Goal: Task Accomplishment & Management: Use online tool/utility

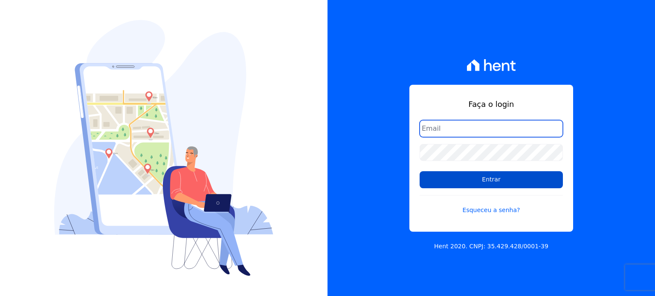
type input "amresidence2@hotmail.com"
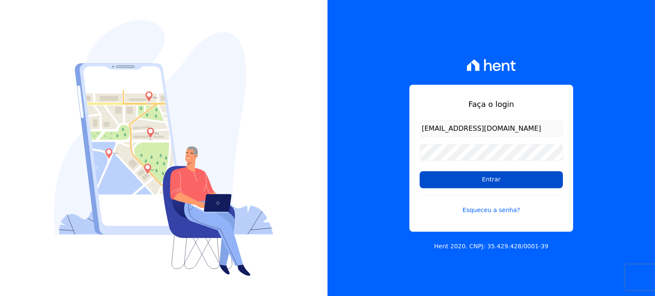
click at [460, 180] on input "Entrar" at bounding box center [491, 179] width 143 height 17
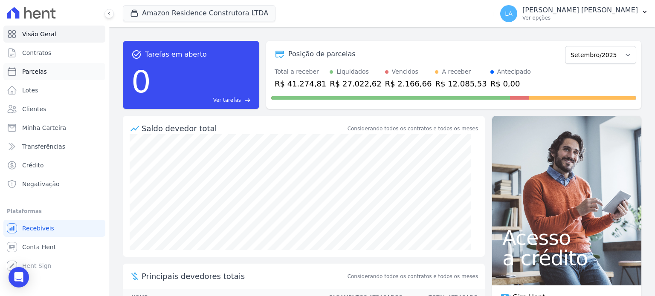
click at [35, 73] on span "Parcelas" at bounding box center [34, 71] width 25 height 9
select select
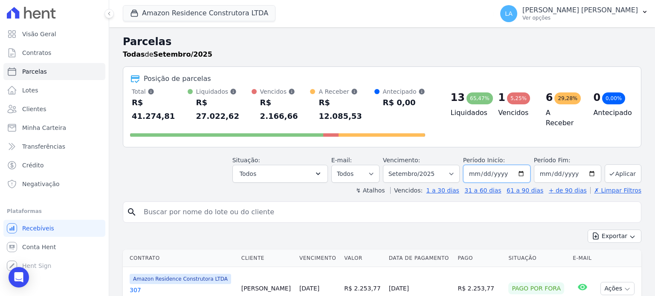
click at [519, 165] on input "2025-09-01" at bounding box center [496, 174] width 67 height 18
type input "2025-10-01"
click at [551, 165] on input "2025-09-30" at bounding box center [567, 174] width 67 height 18
click at [587, 165] on input "2025-09-30" at bounding box center [567, 174] width 67 height 18
type input "[DATE]"
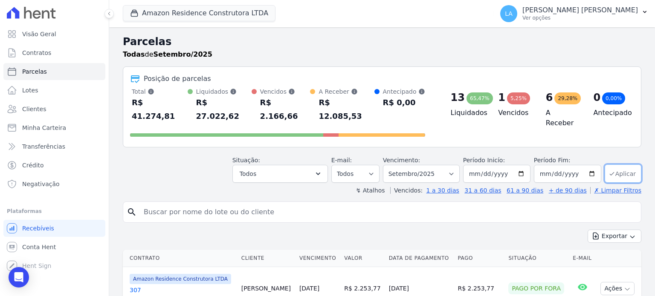
click at [614, 165] on button "Aplicar" at bounding box center [623, 174] width 37 height 18
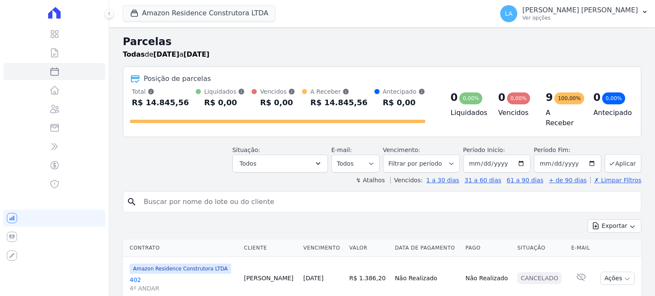
select select
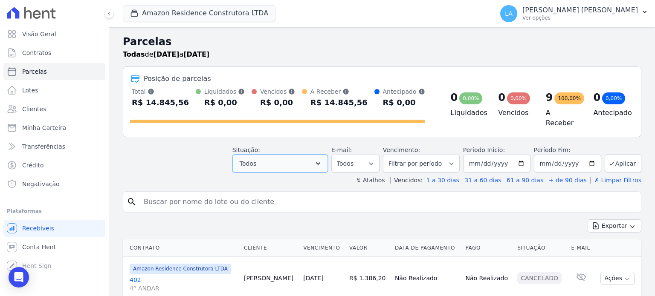
click at [322, 162] on icon "button" at bounding box center [318, 164] width 9 height 9
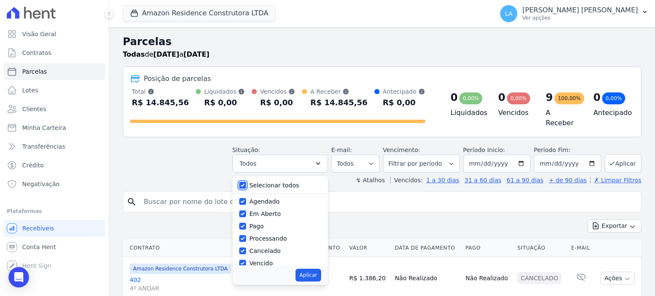
click at [246, 182] on input "Selecionar todos" at bounding box center [242, 185] width 7 height 7
checkbox input "false"
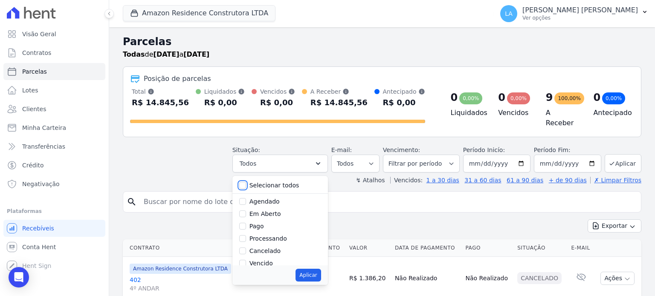
checkbox input "false"
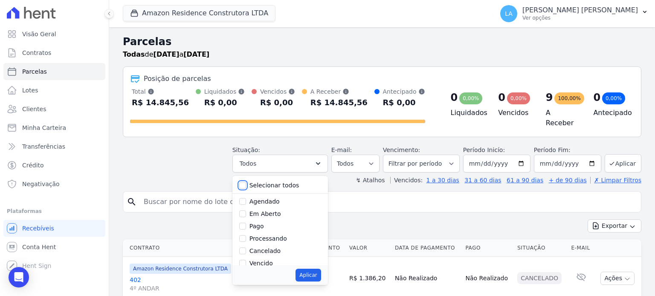
checkbox input "false"
click at [246, 198] on input "Agendado" at bounding box center [242, 201] width 7 height 7
checkbox input "true"
click at [316, 271] on button "Aplicar" at bounding box center [308, 275] width 25 height 13
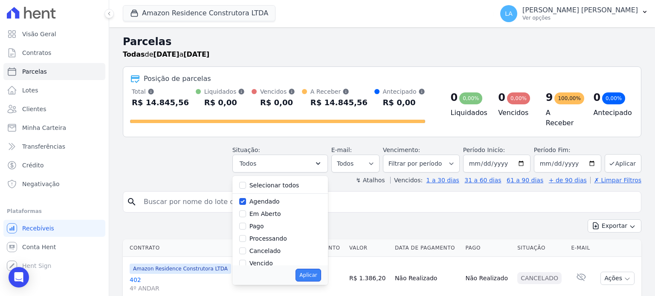
select select "scheduled"
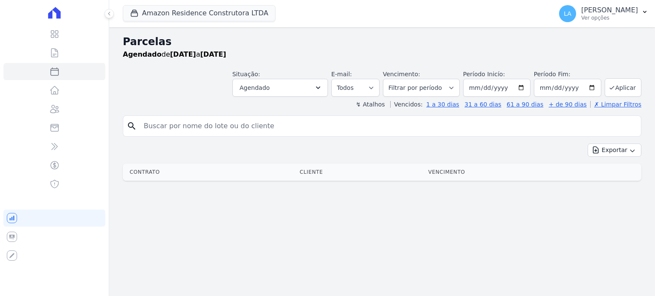
select select
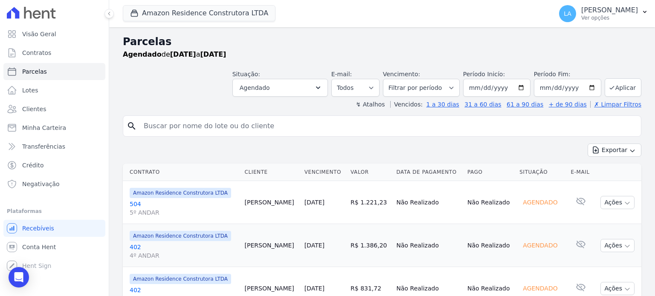
click at [135, 206] on link "504 5º ANDAR" at bounding box center [184, 208] width 108 height 17
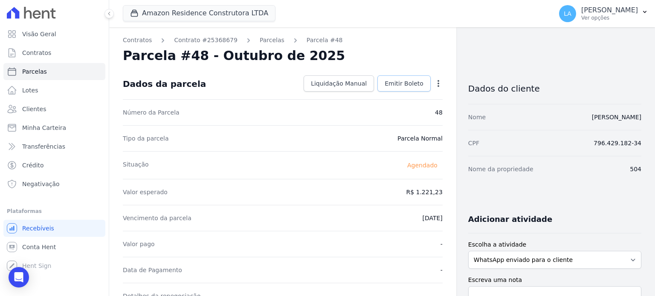
click at [415, 83] on span "Emitir Boleto" at bounding box center [404, 83] width 39 height 9
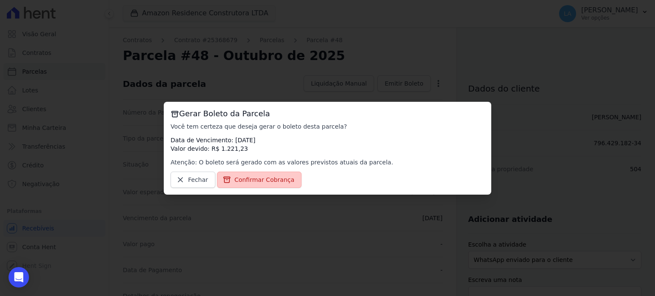
click at [276, 180] on span "Confirmar Cobrança" at bounding box center [265, 180] width 60 height 9
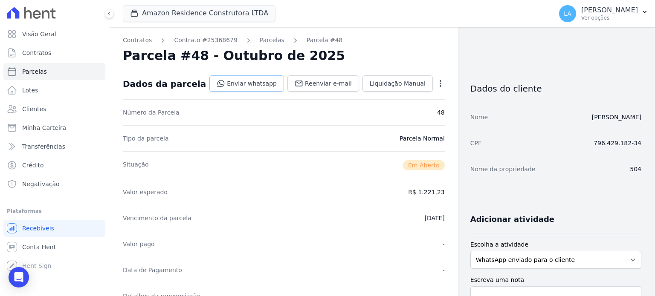
click at [261, 85] on link "Enviar whatsapp" at bounding box center [246, 83] width 75 height 16
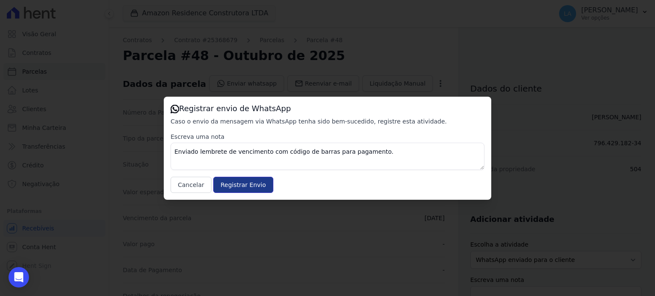
click at [244, 184] on input "Registrar Envio" at bounding box center [243, 185] width 60 height 16
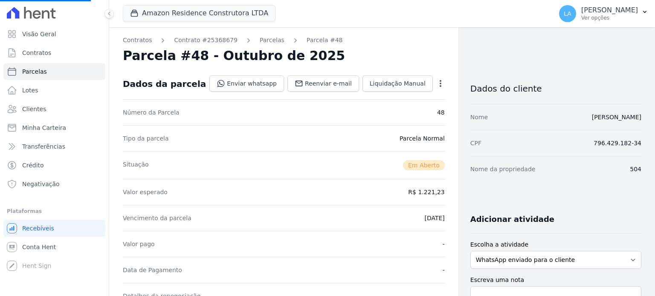
select select
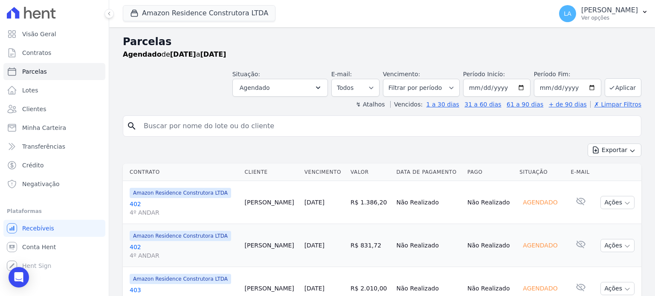
click at [132, 205] on link "402 4º ANDAR" at bounding box center [184, 208] width 108 height 17
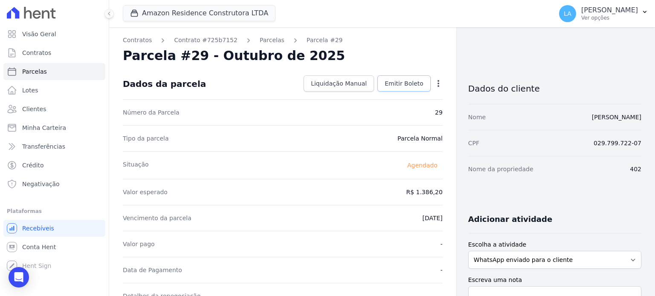
click at [416, 85] on span "Emitir Boleto" at bounding box center [404, 83] width 39 height 9
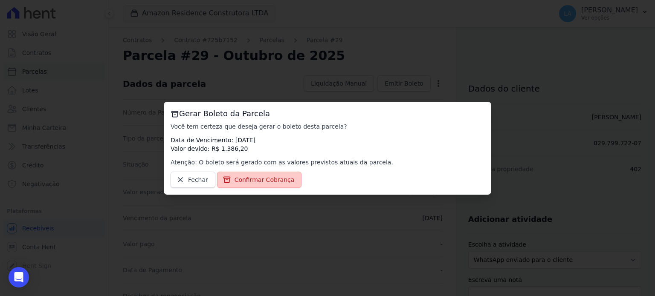
click at [281, 182] on span "Confirmar Cobrança" at bounding box center [265, 180] width 60 height 9
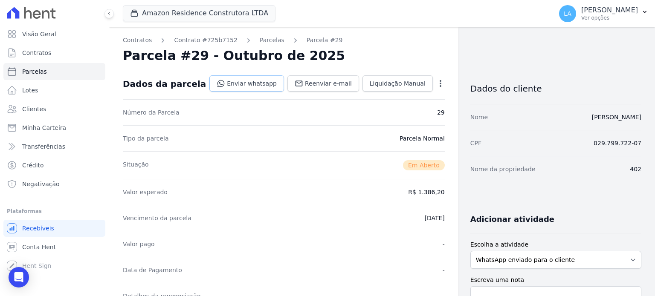
click at [255, 82] on link "Enviar whatsapp" at bounding box center [246, 83] width 75 height 16
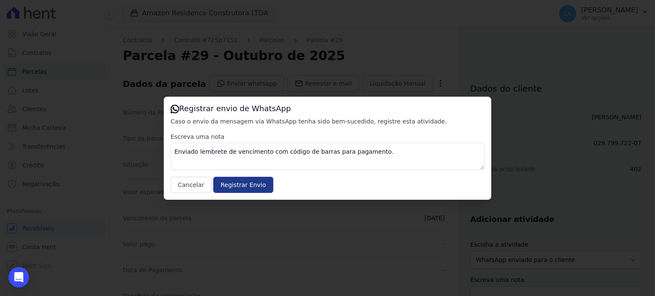
click at [244, 183] on input "Registrar Envio" at bounding box center [243, 185] width 60 height 16
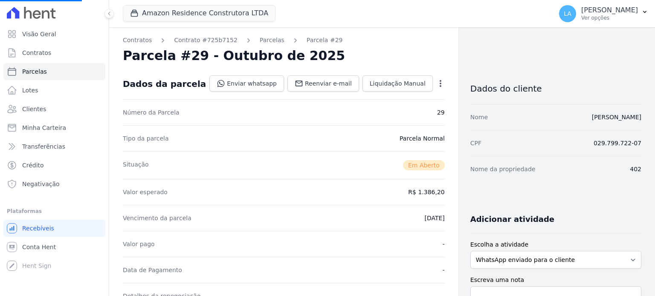
select select
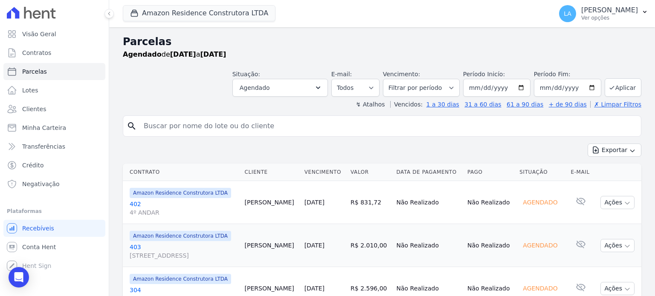
click at [134, 204] on link "402 4º ANDAR" at bounding box center [184, 208] width 108 height 17
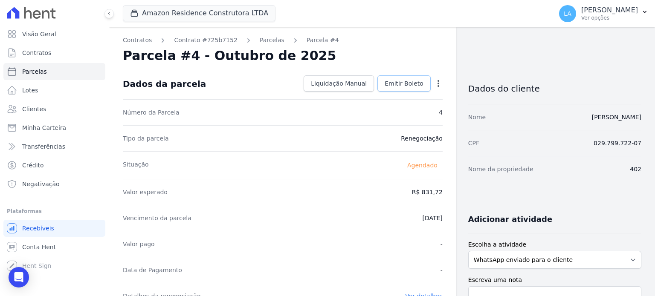
click at [393, 86] on span "Emitir Boleto" at bounding box center [404, 83] width 39 height 9
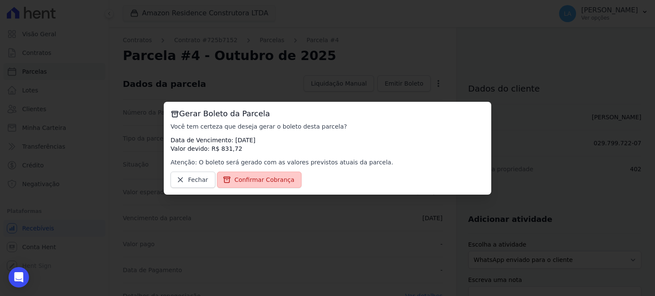
click at [276, 180] on span "Confirmar Cobrança" at bounding box center [265, 180] width 60 height 9
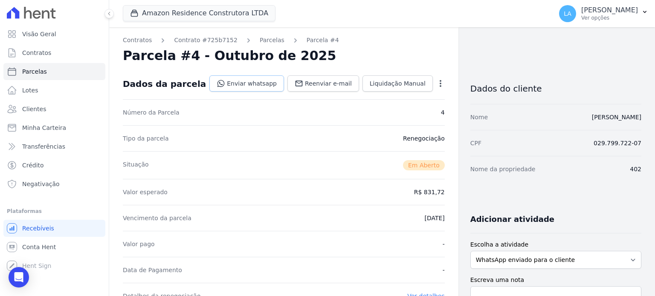
click at [261, 82] on link "Enviar whatsapp" at bounding box center [246, 83] width 75 height 16
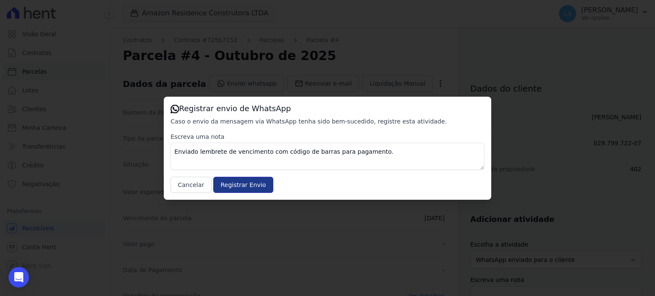
click at [237, 186] on input "Registrar Envio" at bounding box center [243, 185] width 60 height 16
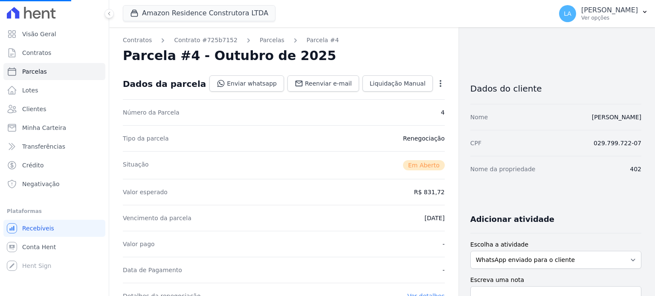
select select
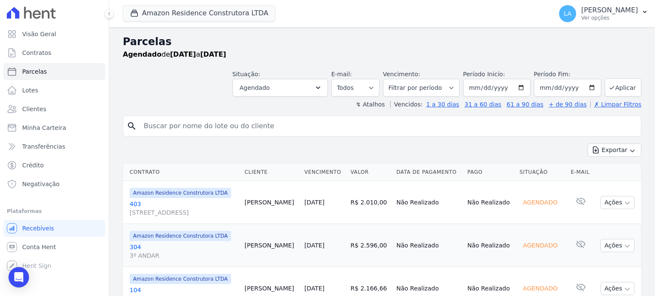
click at [136, 204] on link "403 Avenida Amazonas, 2641, 3º ANDAR, Centro" at bounding box center [184, 208] width 108 height 17
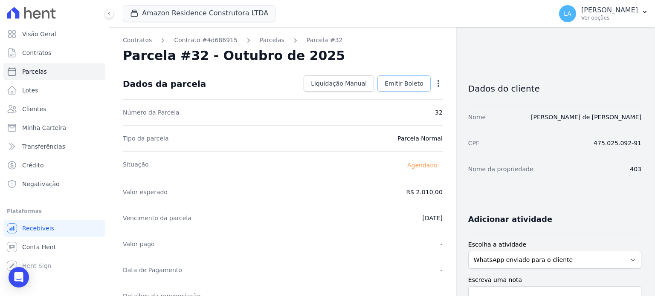
click at [399, 83] on span "Emitir Boleto" at bounding box center [404, 83] width 39 height 9
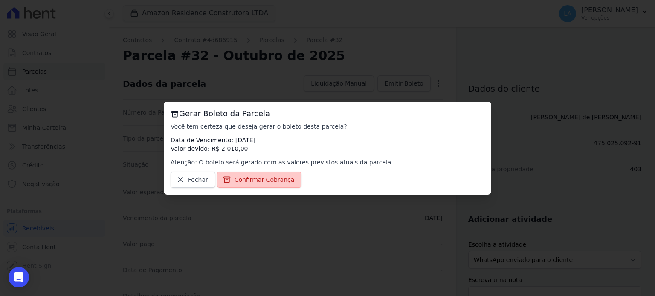
click at [269, 182] on span "Confirmar Cobrança" at bounding box center [265, 180] width 60 height 9
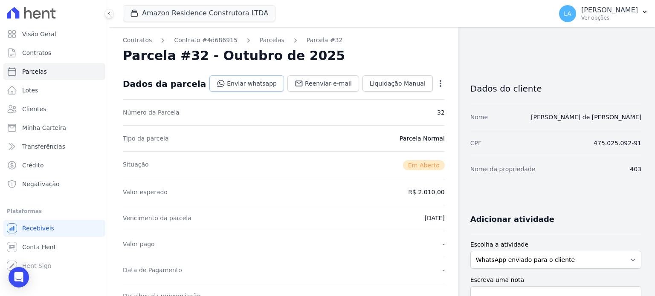
click at [262, 82] on link "Enviar whatsapp" at bounding box center [246, 83] width 75 height 16
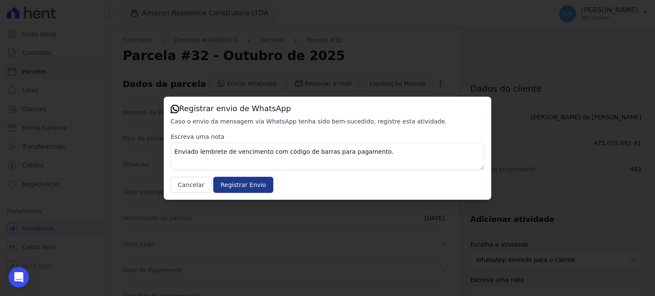
click at [230, 182] on input "Registrar Envio" at bounding box center [243, 185] width 60 height 16
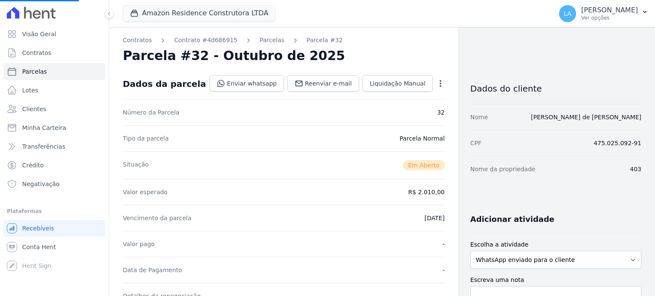
select select
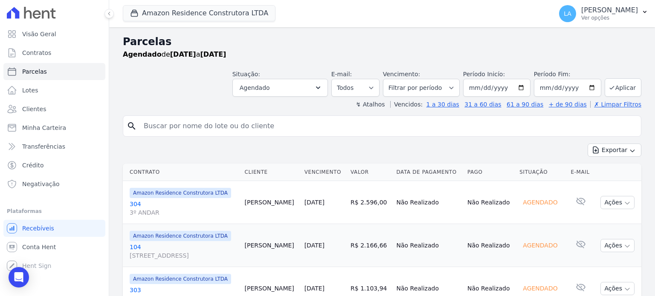
click at [136, 204] on link "304 3º ANDAR" at bounding box center [184, 208] width 108 height 17
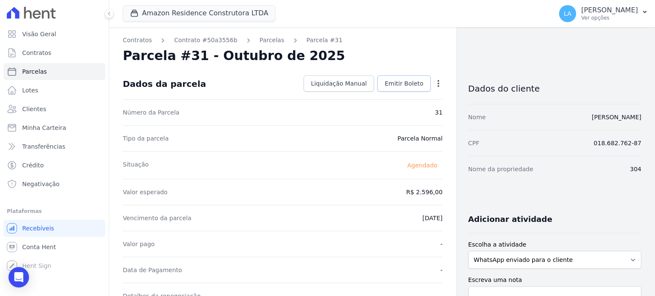
click at [402, 84] on span "Emitir Boleto" at bounding box center [404, 83] width 39 height 9
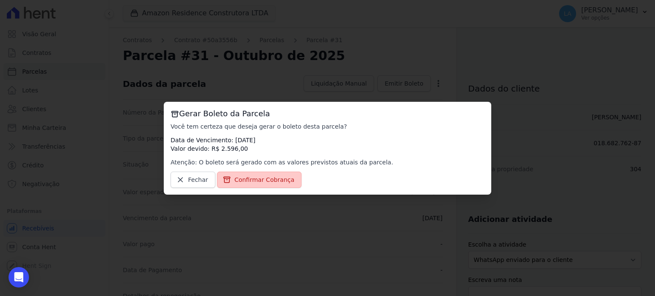
click at [278, 180] on span "Confirmar Cobrança" at bounding box center [265, 180] width 60 height 9
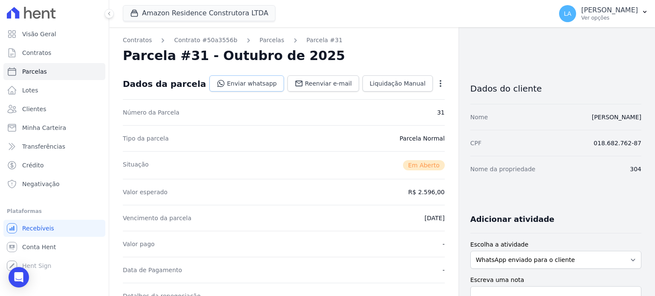
click at [243, 84] on link "Enviar whatsapp" at bounding box center [246, 83] width 75 height 16
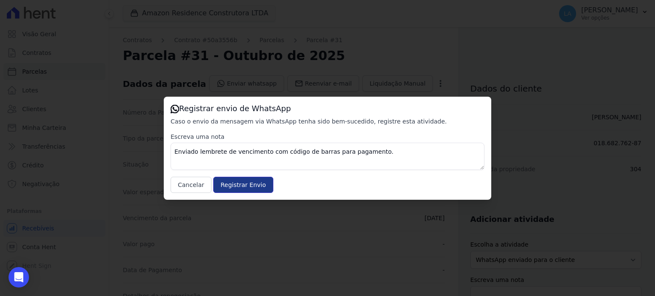
click at [230, 185] on input "Registrar Envio" at bounding box center [243, 185] width 60 height 16
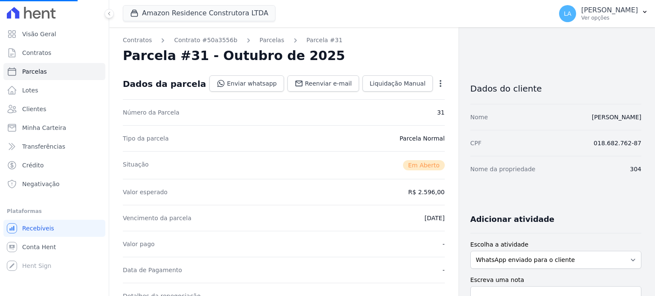
select select
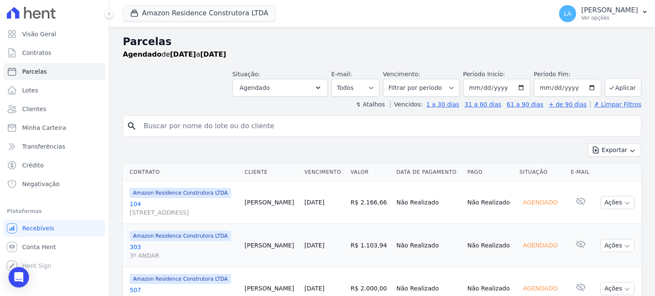
click at [136, 204] on link "104 Avenida Amazonas, 2641, 1º ANDAR, Centro" at bounding box center [184, 208] width 108 height 17
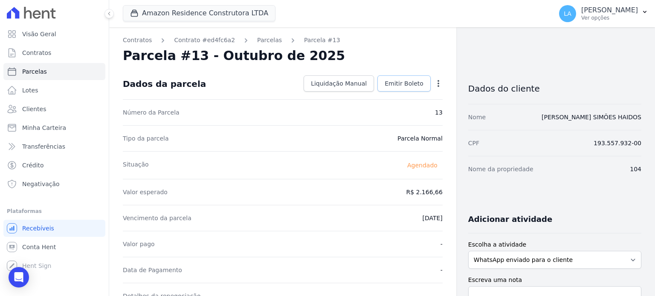
click at [407, 84] on span "Emitir Boleto" at bounding box center [404, 83] width 39 height 9
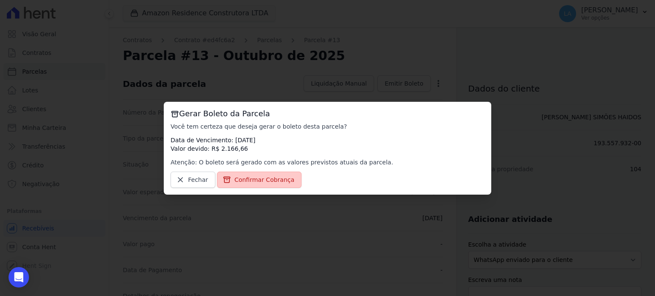
click at [270, 179] on span "Confirmar Cobrança" at bounding box center [265, 180] width 60 height 9
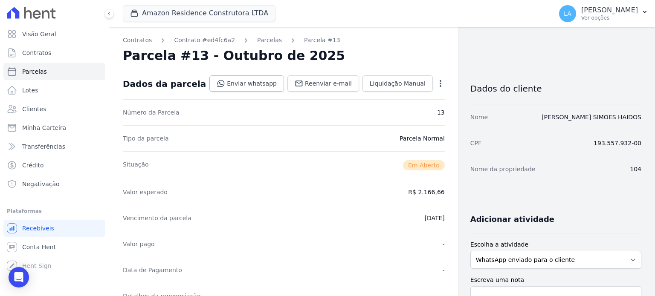
click at [259, 84] on link "Enviar whatsapp" at bounding box center [246, 83] width 75 height 16
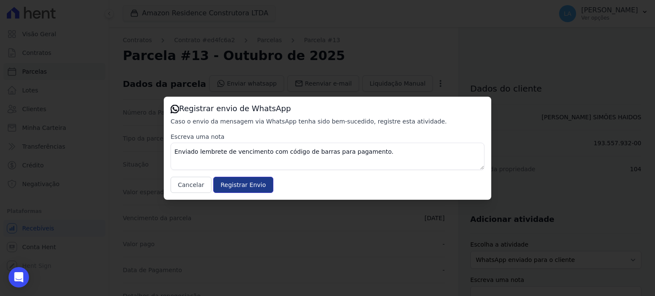
click at [244, 182] on input "Registrar Envio" at bounding box center [243, 185] width 60 height 16
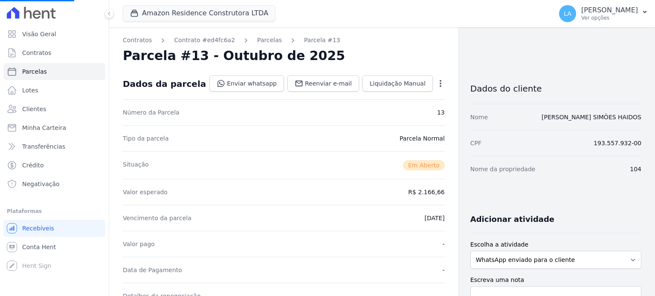
select select
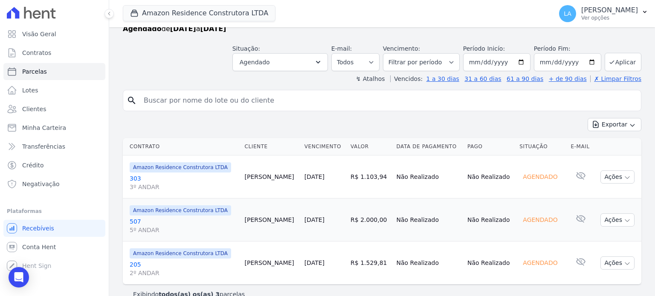
scroll to position [39, 0]
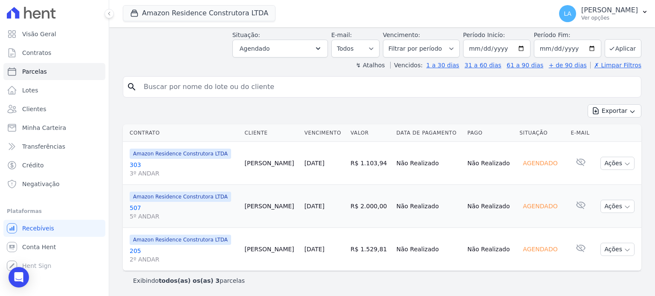
click at [134, 162] on link "303 3º ANDAR" at bounding box center [184, 169] width 108 height 17
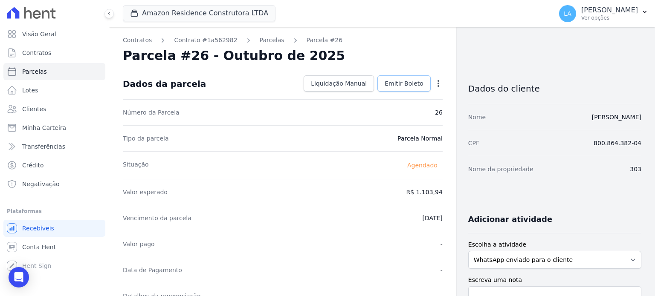
click at [408, 82] on span "Emitir Boleto" at bounding box center [404, 83] width 39 height 9
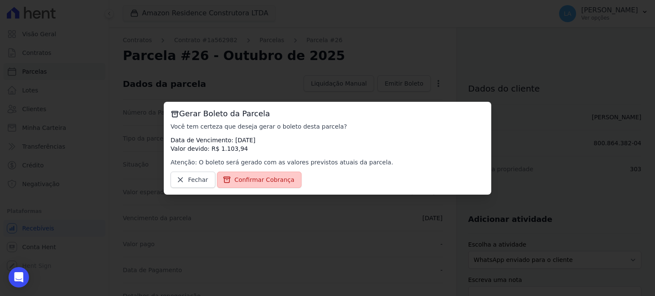
click at [252, 182] on span "Confirmar Cobrança" at bounding box center [265, 180] width 60 height 9
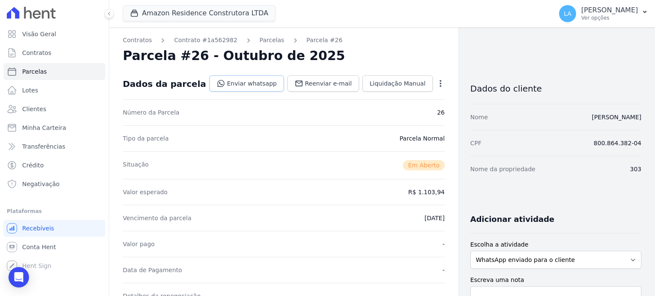
click at [265, 84] on link "Enviar whatsapp" at bounding box center [246, 83] width 75 height 16
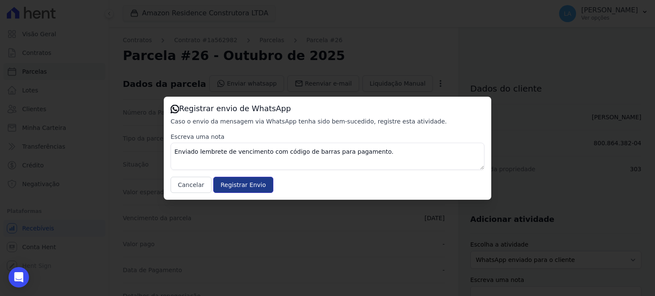
click at [244, 184] on input "Registrar Envio" at bounding box center [243, 185] width 60 height 16
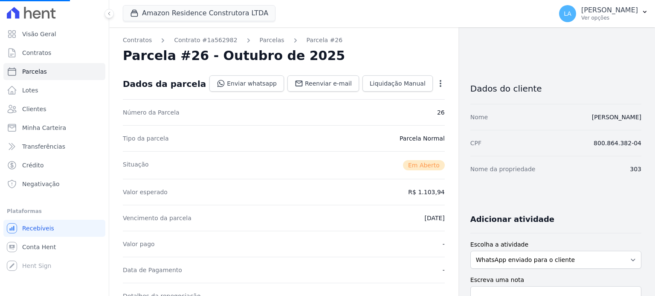
select select
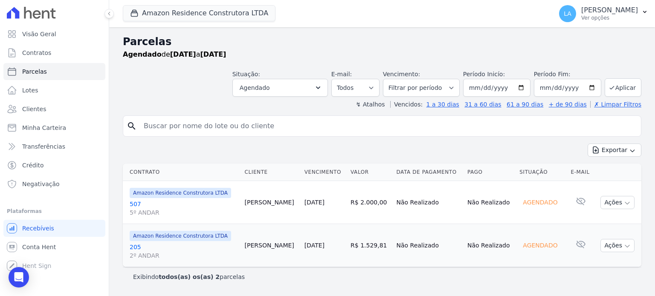
click at [136, 203] on link "507 5º ANDAR" at bounding box center [184, 208] width 108 height 17
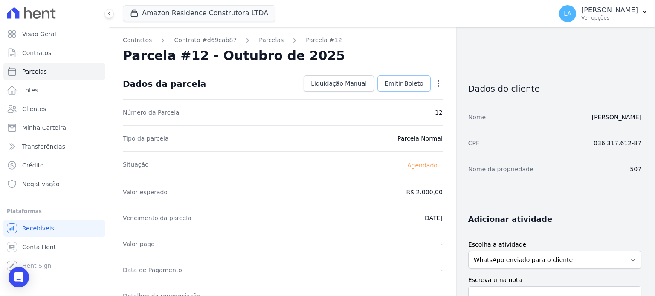
click at [413, 86] on span "Emitir Boleto" at bounding box center [404, 83] width 39 height 9
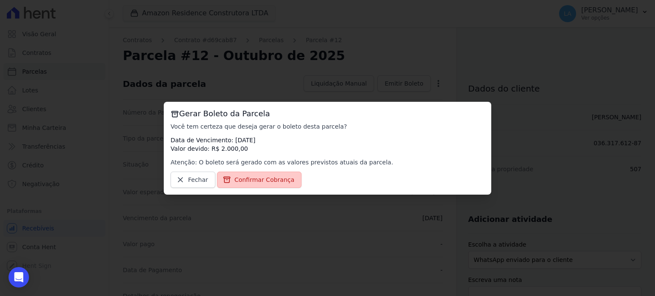
click at [280, 179] on span "Confirmar Cobrança" at bounding box center [265, 180] width 60 height 9
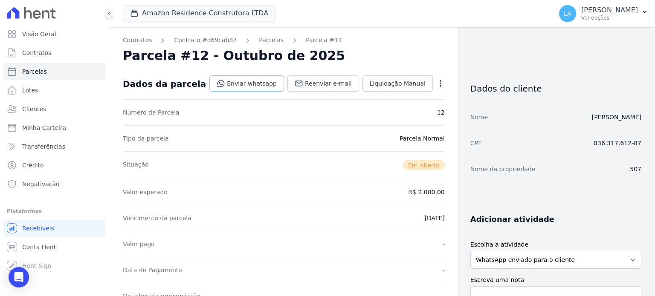
click at [261, 84] on link "Enviar whatsapp" at bounding box center [246, 83] width 75 height 16
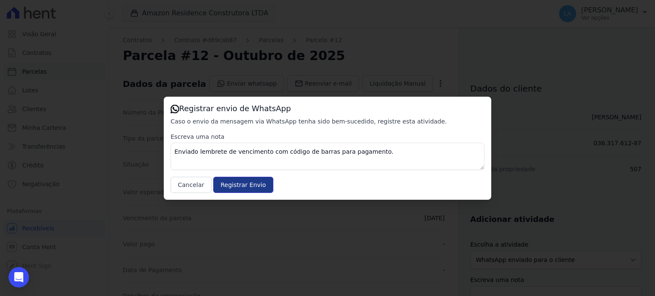
click at [248, 186] on input "Registrar Envio" at bounding box center [243, 185] width 60 height 16
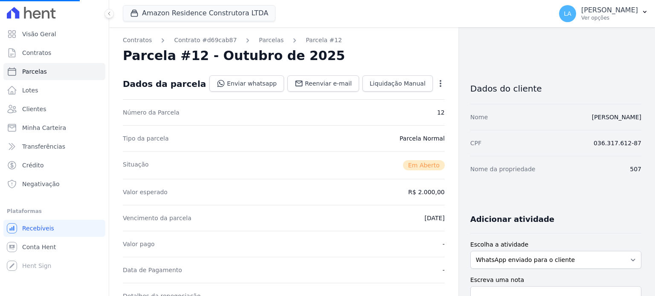
select select
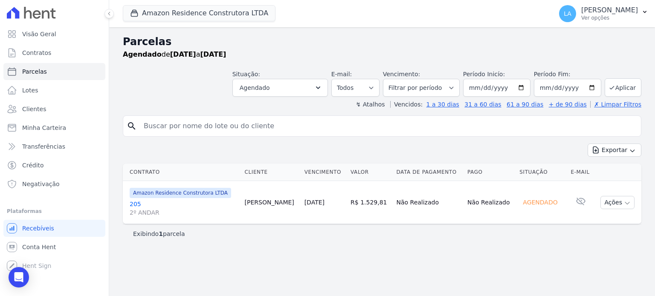
click at [133, 206] on link "205 2º ANDAR" at bounding box center [184, 208] width 108 height 17
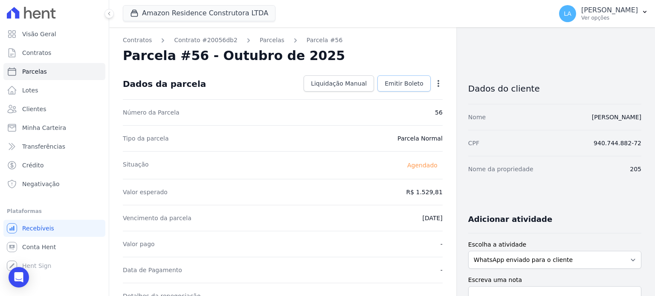
click at [410, 86] on span "Emitir Boleto" at bounding box center [404, 83] width 39 height 9
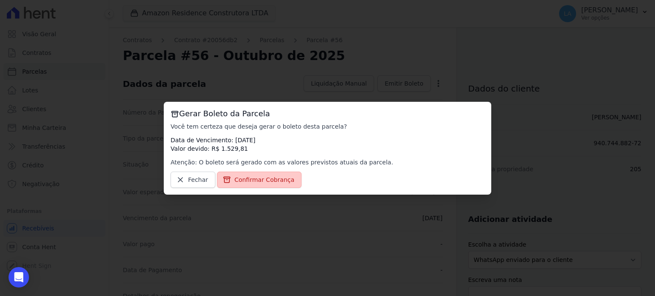
click at [278, 180] on span "Confirmar Cobrança" at bounding box center [265, 180] width 60 height 9
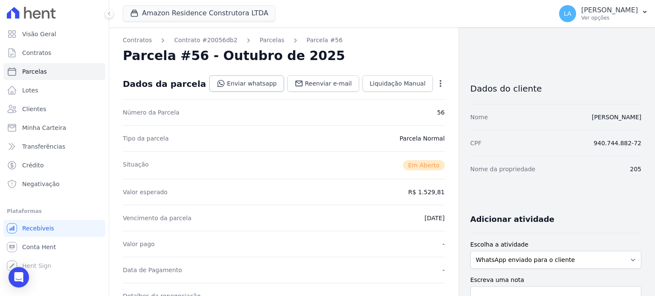
click at [263, 85] on link "Enviar whatsapp" at bounding box center [246, 83] width 75 height 16
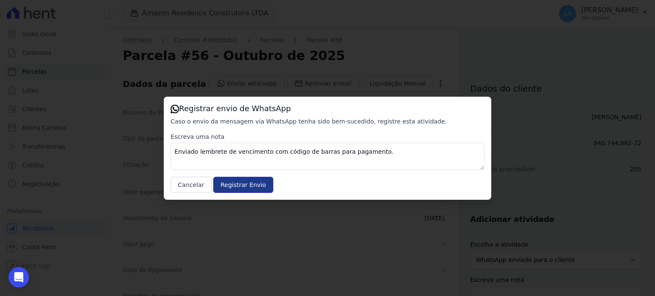
click at [239, 189] on input "Registrar Envio" at bounding box center [243, 185] width 60 height 16
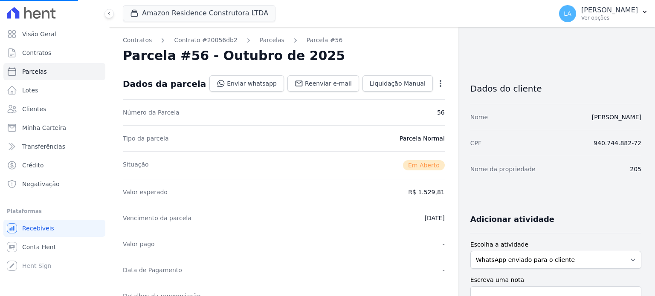
select select
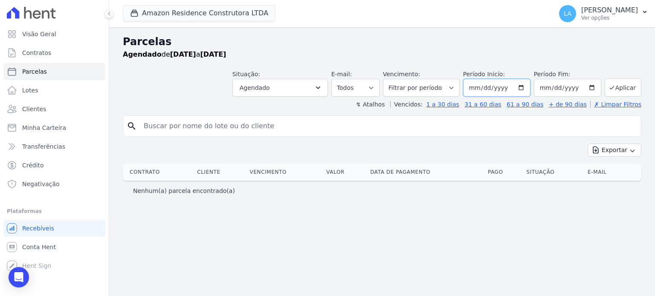
click at [500, 87] on input "[DATE]" at bounding box center [496, 88] width 67 height 18
click at [484, 88] on input "[DATE]" at bounding box center [496, 88] width 67 height 18
click at [528, 87] on input "[DATE]" at bounding box center [496, 88] width 67 height 18
type input "2025-10-25"
click at [594, 84] on input "[DATE]" at bounding box center [567, 88] width 67 height 18
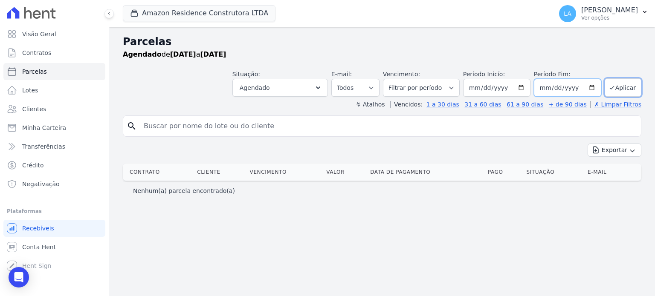
type input "2025-10-25"
click at [631, 85] on button "Aplicar" at bounding box center [623, 87] width 37 height 18
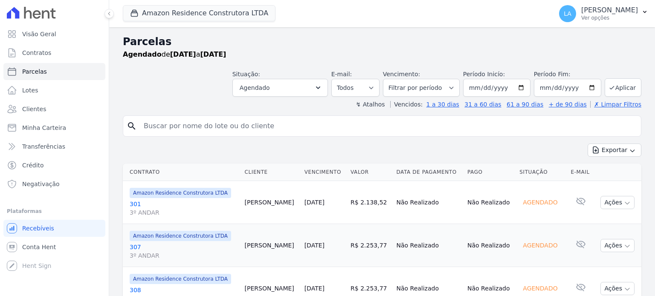
select select
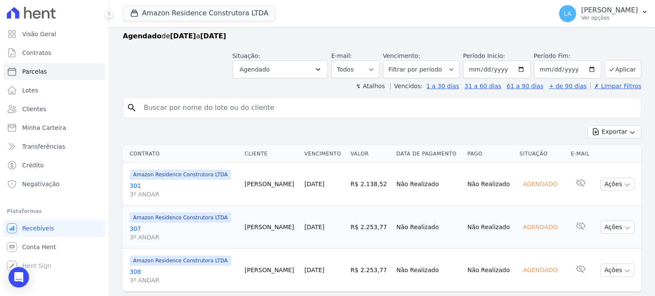
scroll to position [39, 0]
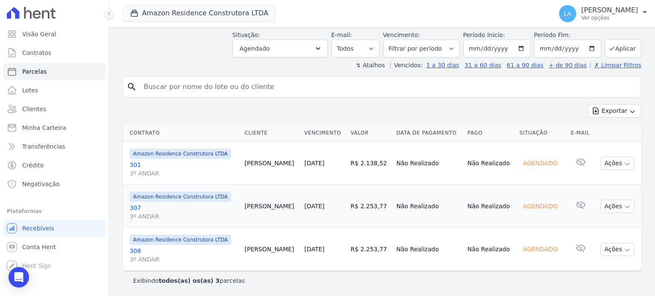
click at [136, 206] on link "307 3º ANDAR" at bounding box center [184, 212] width 108 height 17
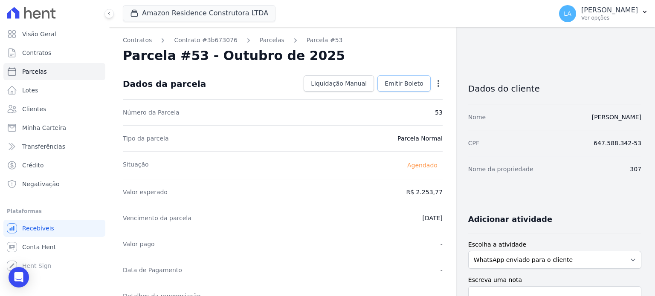
click at [407, 86] on span "Emitir Boleto" at bounding box center [404, 83] width 39 height 9
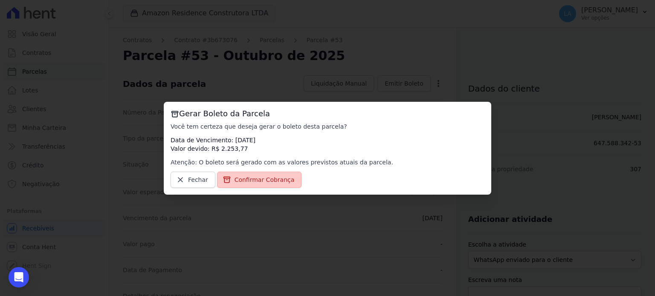
click at [271, 182] on span "Confirmar Cobrança" at bounding box center [265, 180] width 60 height 9
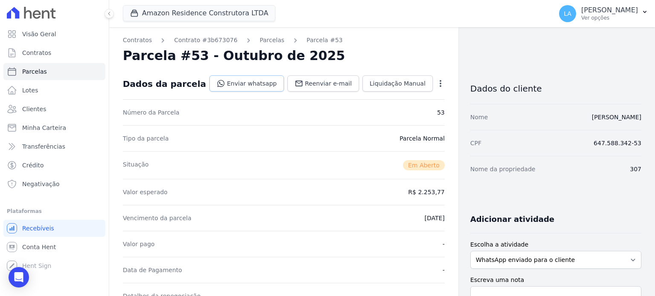
click at [247, 85] on link "Enviar whatsapp" at bounding box center [246, 83] width 75 height 16
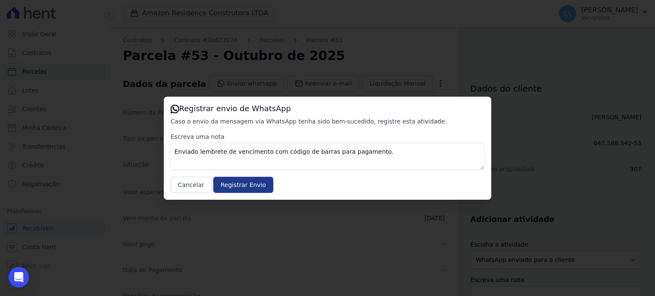
click at [239, 184] on input "Registrar Envio" at bounding box center [243, 185] width 60 height 16
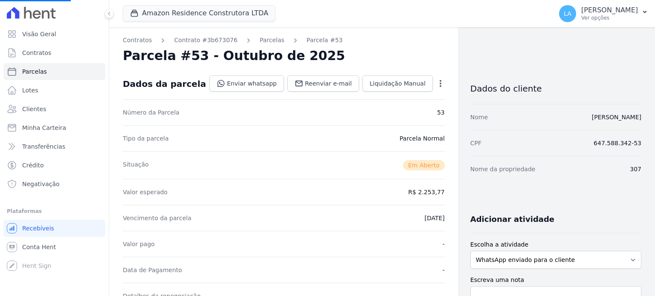
select select
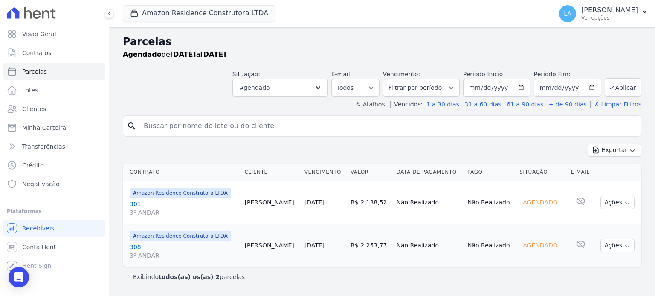
click at [135, 245] on link "308 3º ANDAR" at bounding box center [184, 251] width 108 height 17
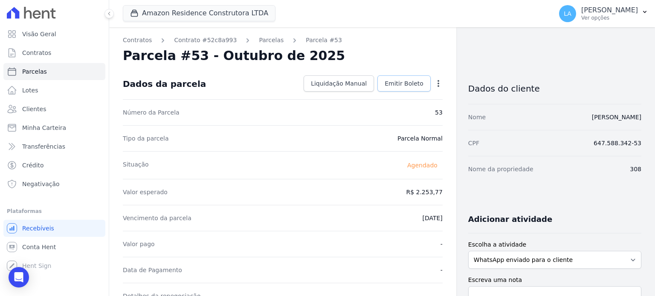
click at [416, 78] on link "Emitir Boleto" at bounding box center [403, 83] width 53 height 16
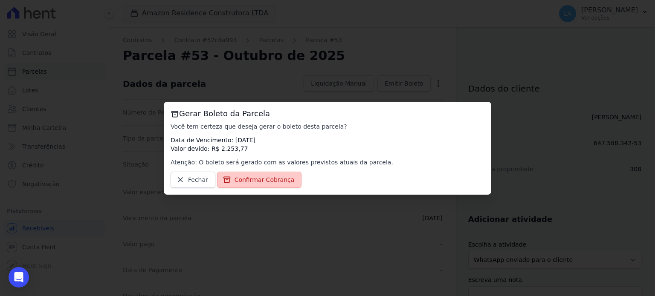
click at [276, 180] on span "Confirmar Cobrança" at bounding box center [265, 180] width 60 height 9
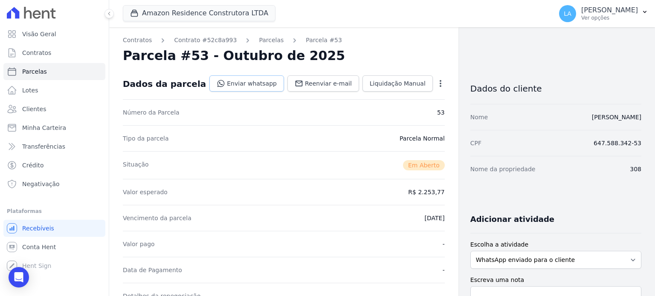
click at [256, 84] on link "Enviar whatsapp" at bounding box center [246, 83] width 75 height 16
